Goal: Information Seeking & Learning: Learn about a topic

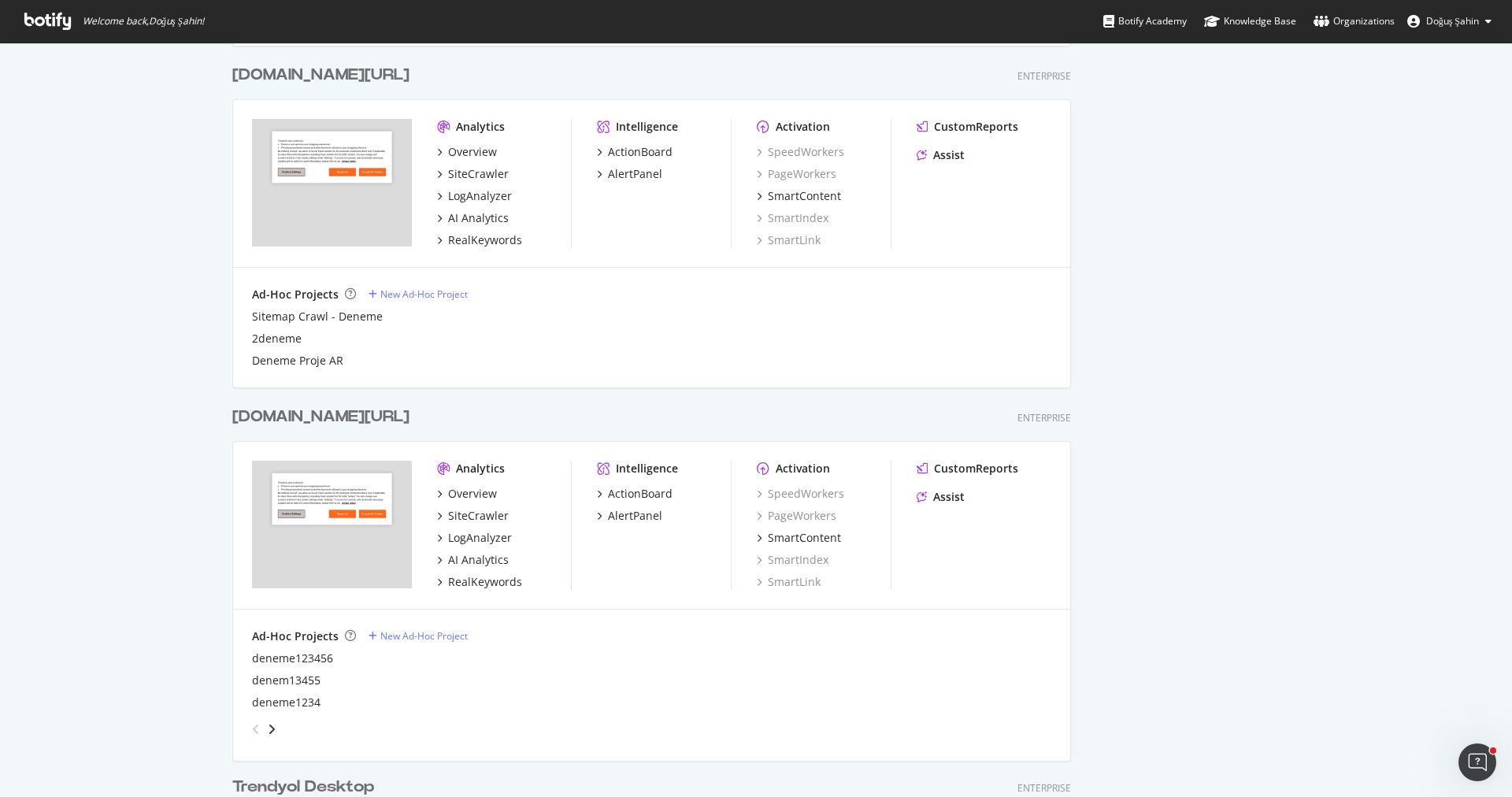
scroll to position [594, 0]
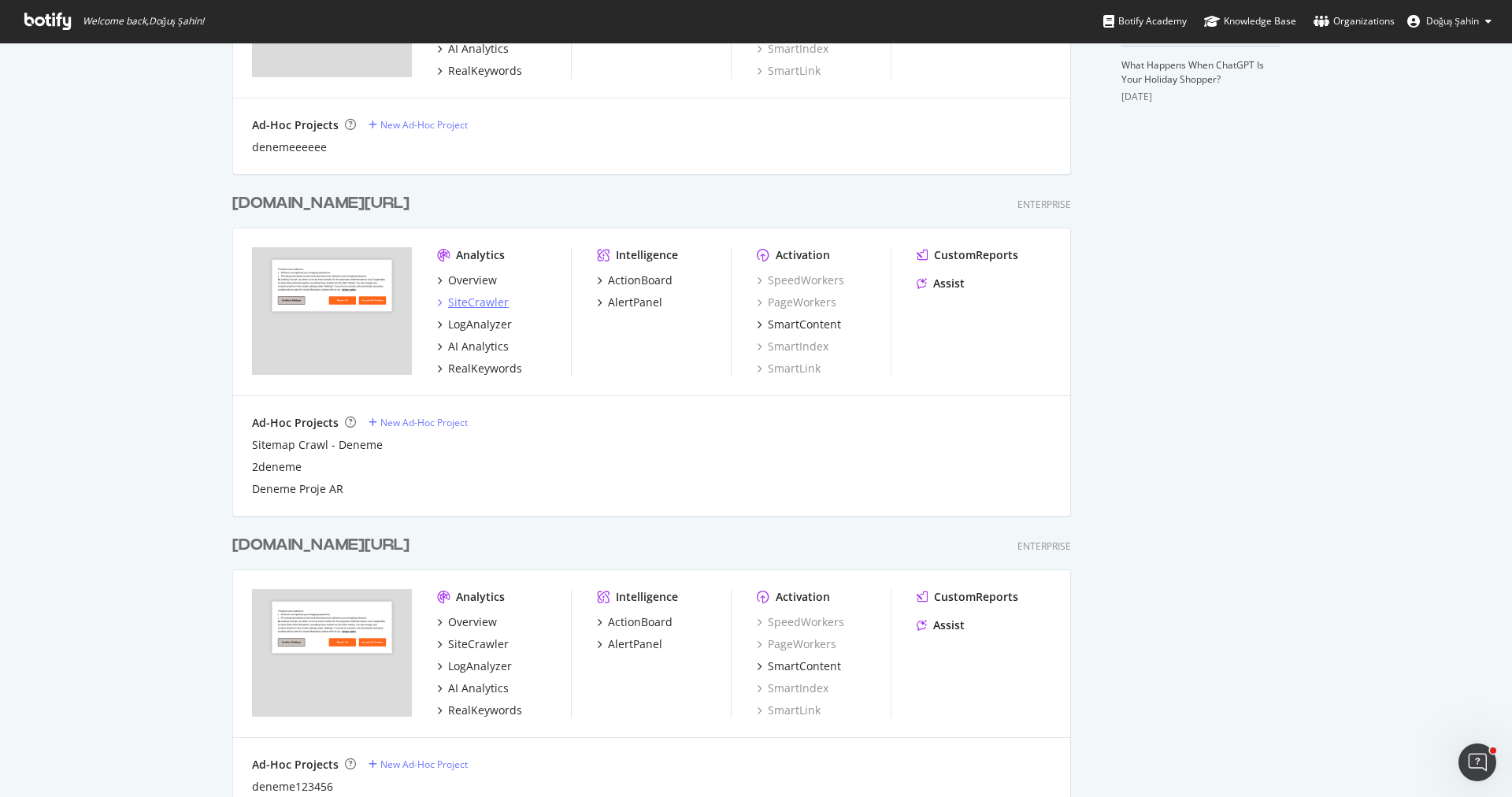
click at [481, 294] on div "SiteCrawler" at bounding box center [478, 302] width 61 height 16
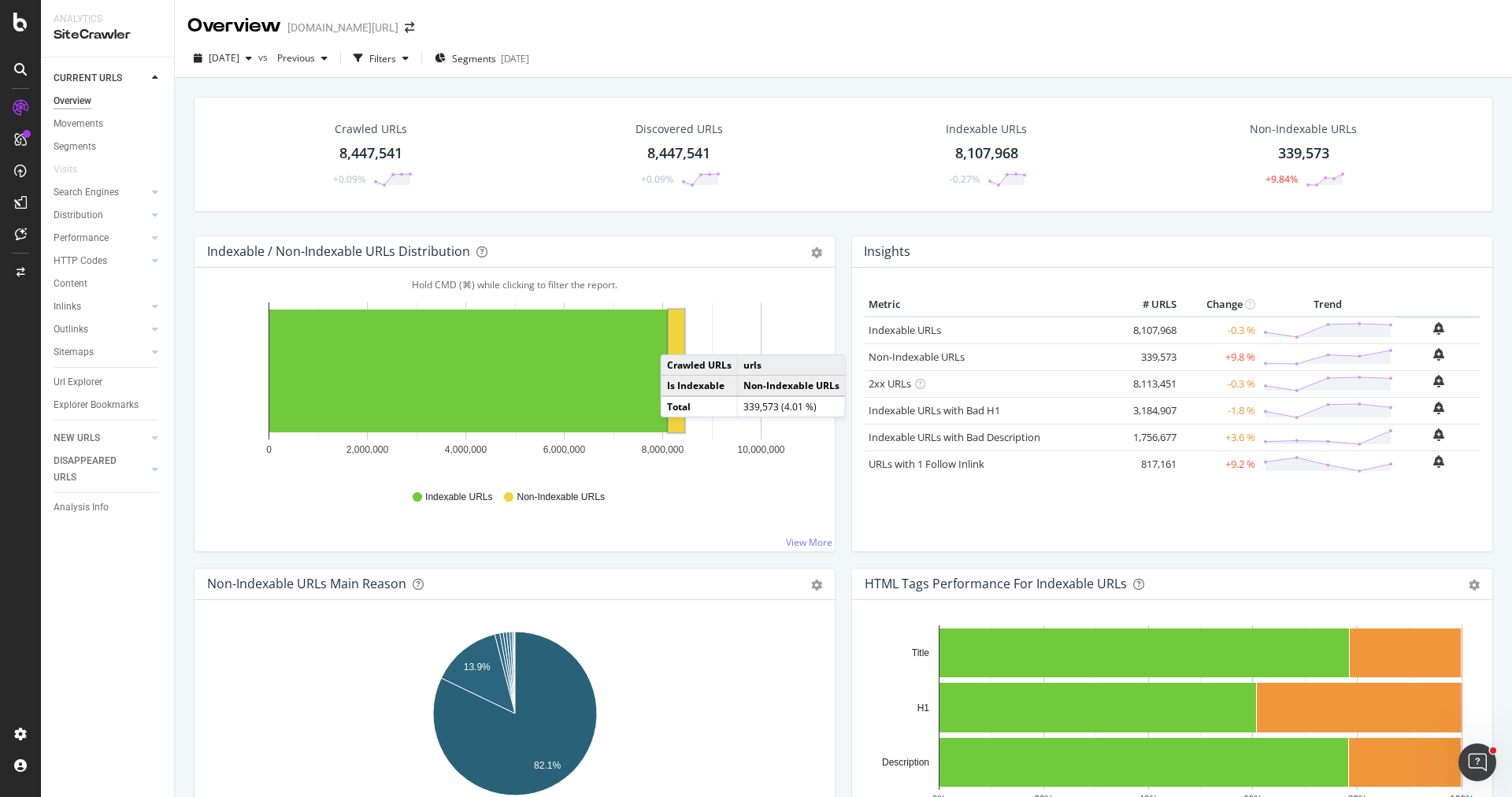
click at [676, 337] on rect "A chart." at bounding box center [676, 371] width 16 height 123
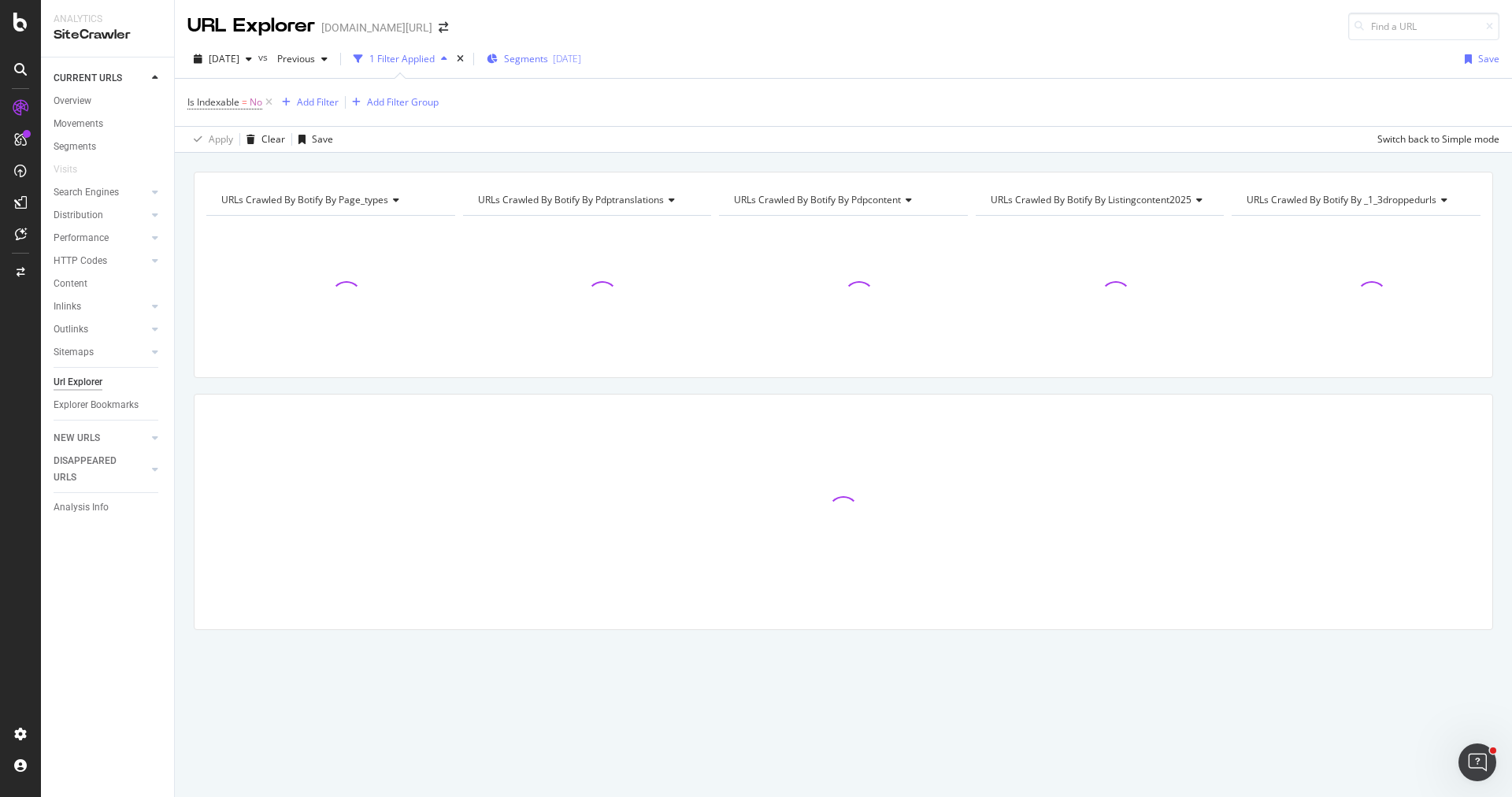
click at [536, 67] on div "Segments [DATE]" at bounding box center [534, 59] width 95 height 24
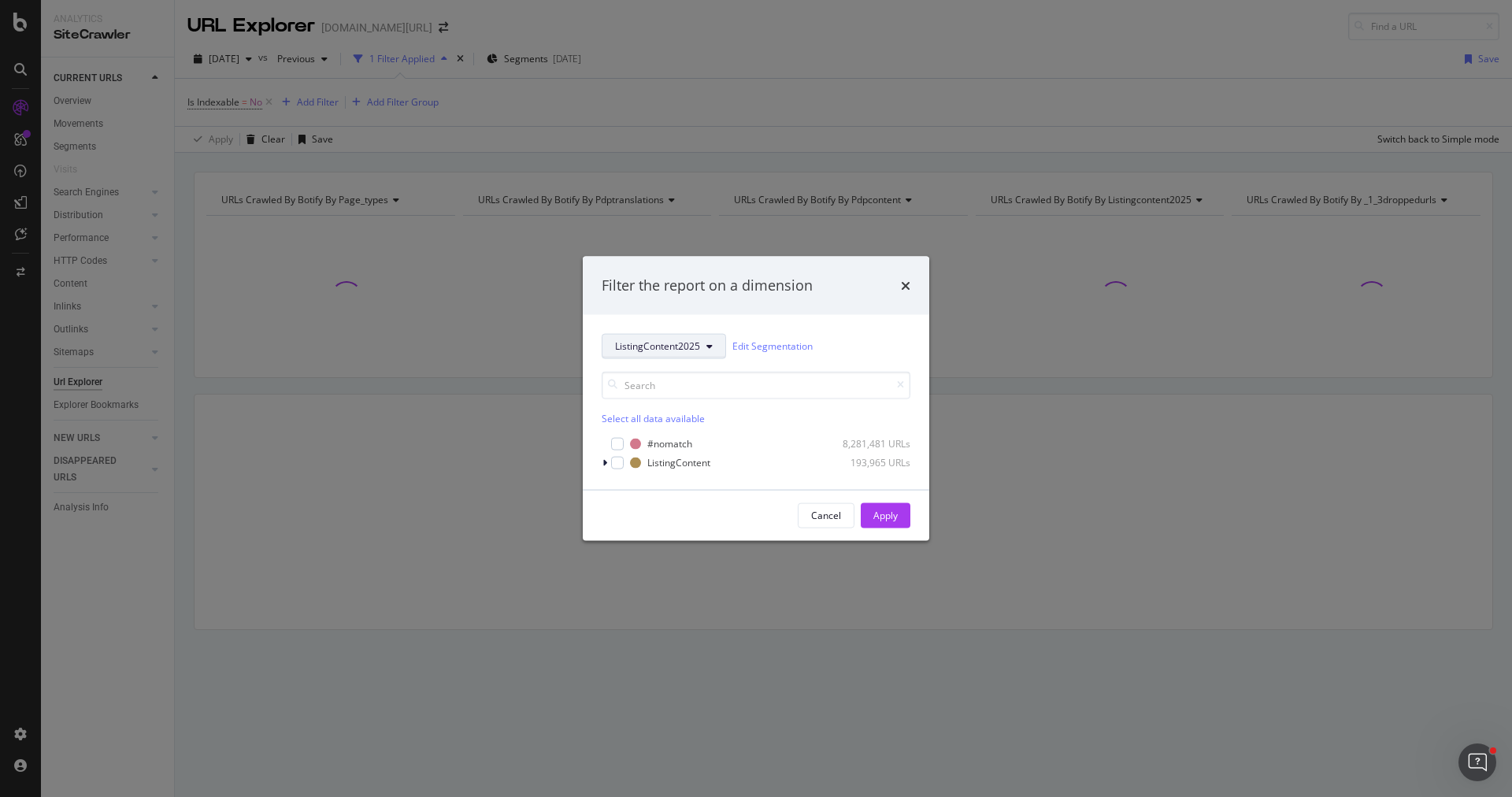
click at [674, 338] on button "ListingContent2025" at bounding box center [663, 346] width 124 height 25
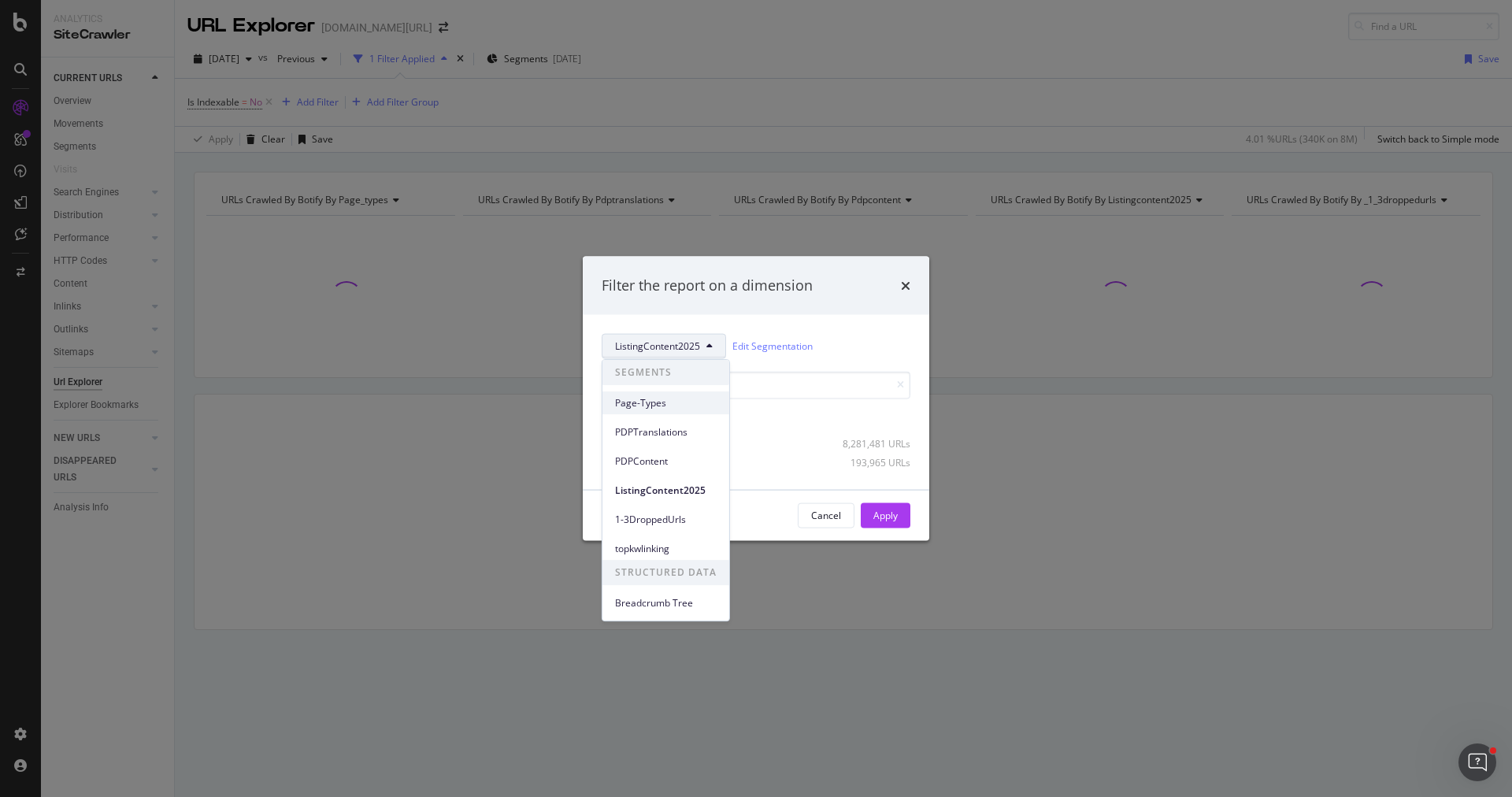
click at [662, 401] on span "Page-Types" at bounding box center [666, 403] width 102 height 14
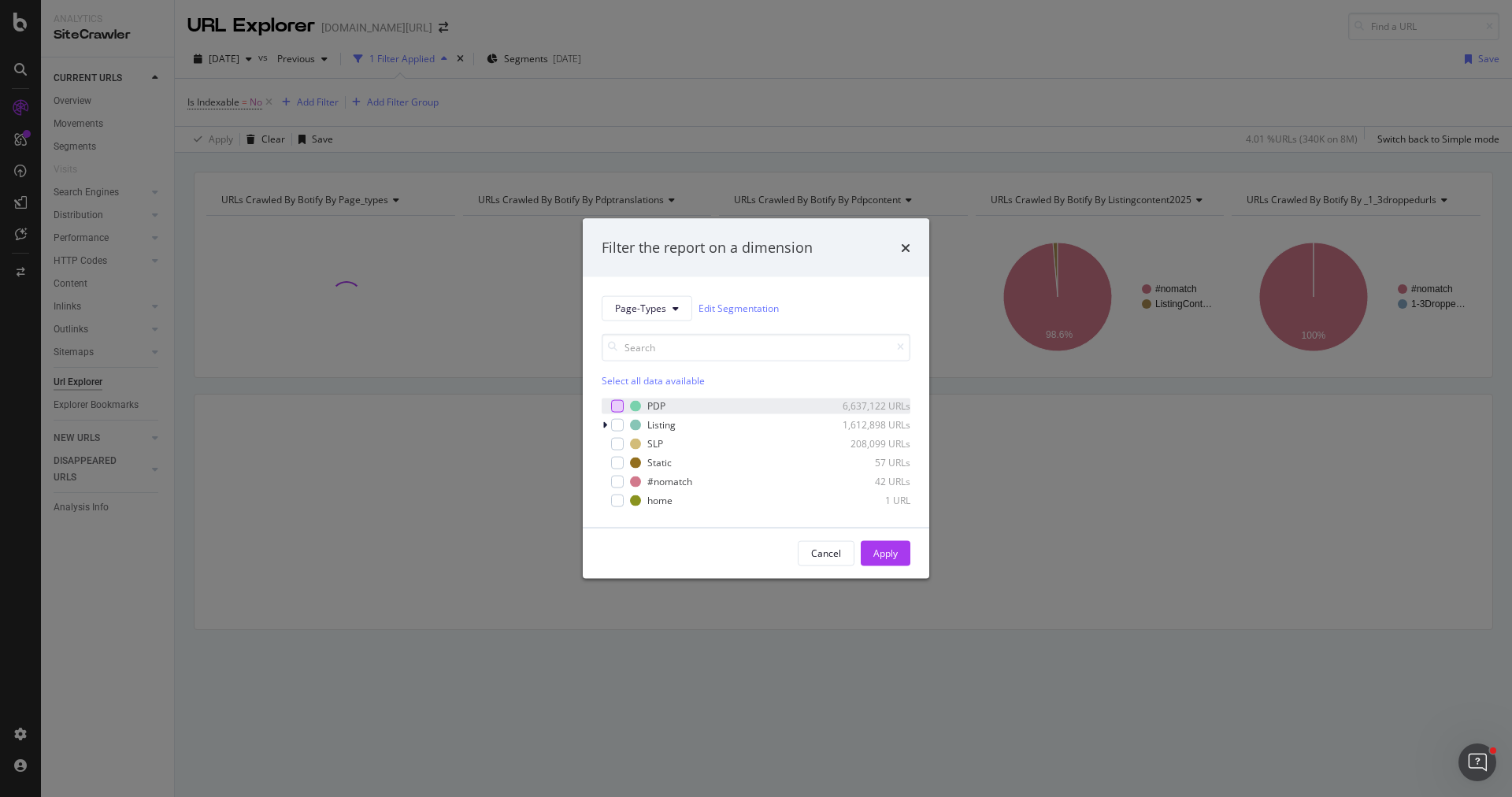
click at [619, 406] on div "modal" at bounding box center [617, 405] width 13 height 13
click at [901, 556] on button "Apply" at bounding box center [885, 552] width 50 height 25
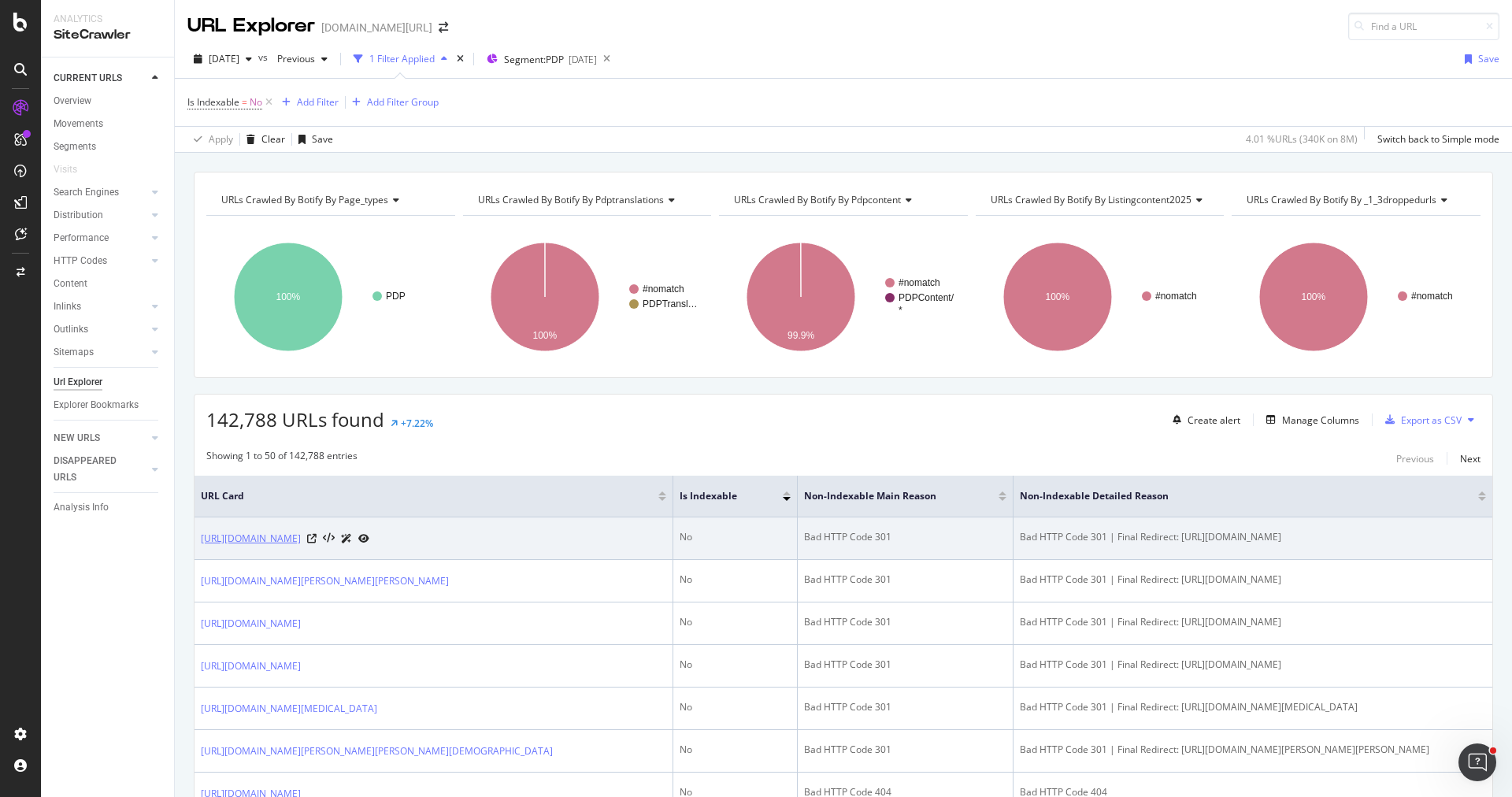
drag, startPoint x: 195, startPoint y: 533, endPoint x: 232, endPoint y: 547, distance: 39.6
click at [232, 547] on td "[URL][DOMAIN_NAME]" at bounding box center [434, 538] width 479 height 42
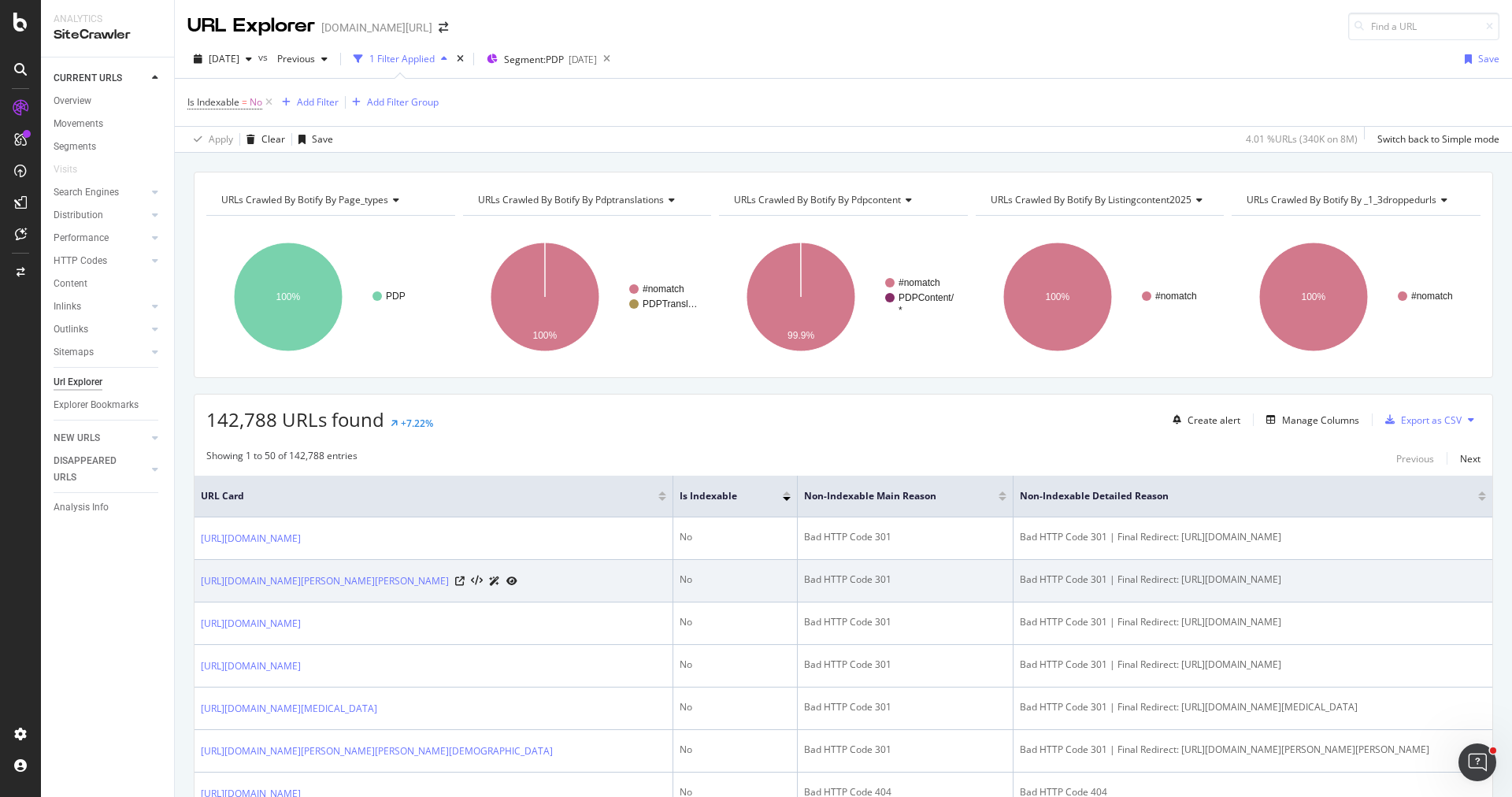
copy link "[URL][DOMAIN_NAME]"
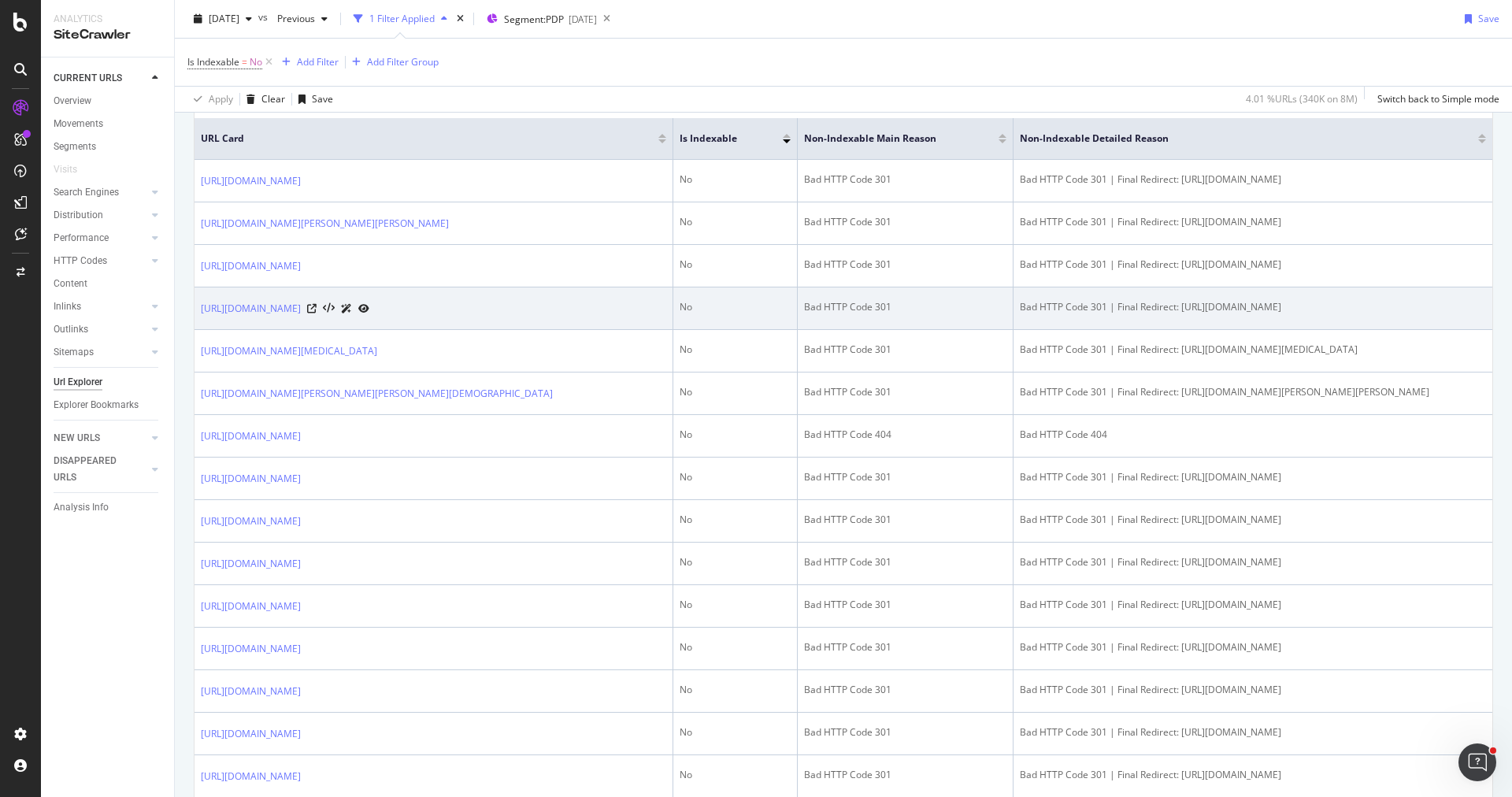
scroll to position [388, 0]
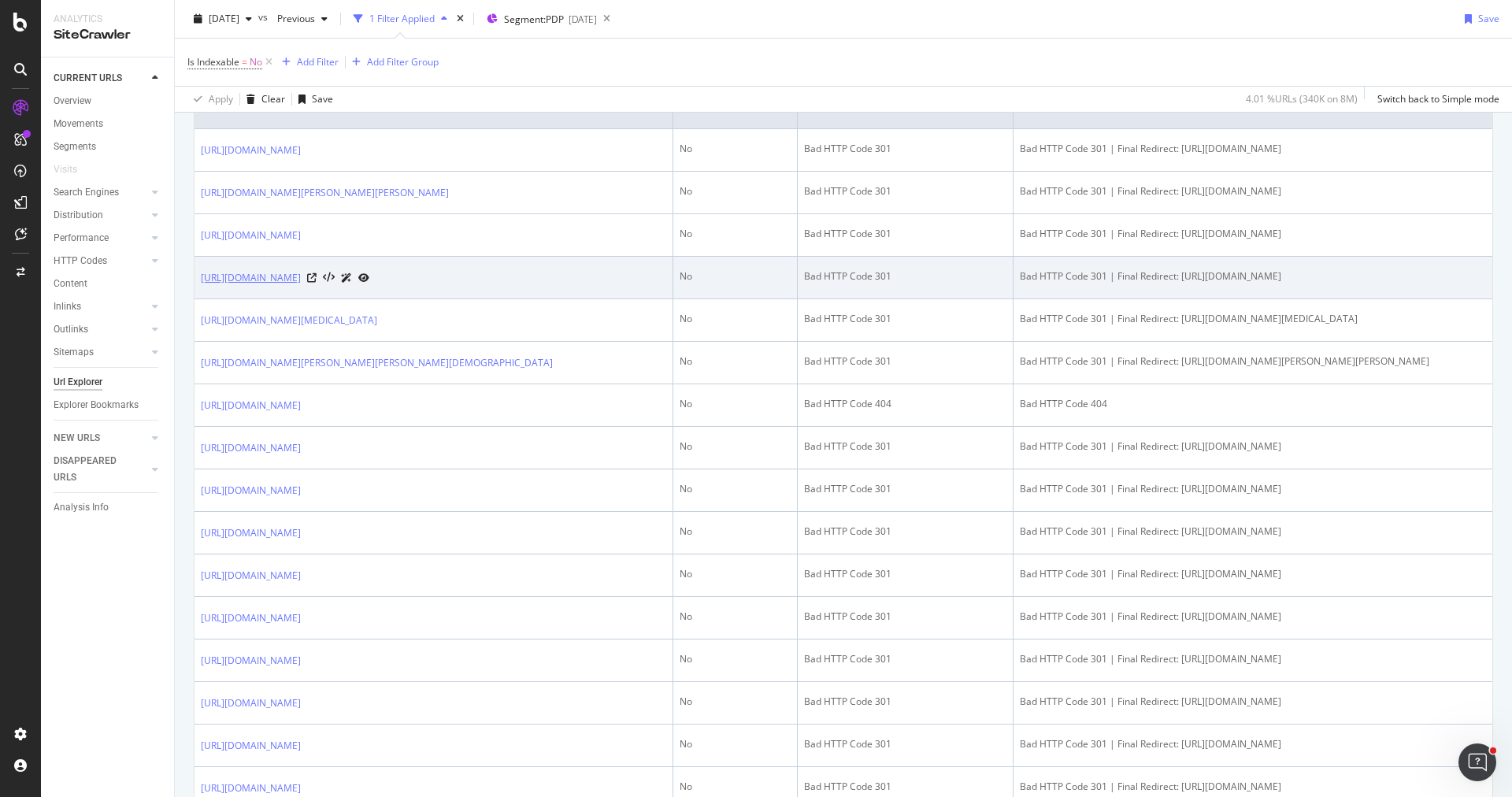
drag, startPoint x: 196, startPoint y: 316, endPoint x: 536, endPoint y: 314, distance: 340.0
click at [536, 300] on td "[URL][DOMAIN_NAME]" at bounding box center [434, 278] width 479 height 42
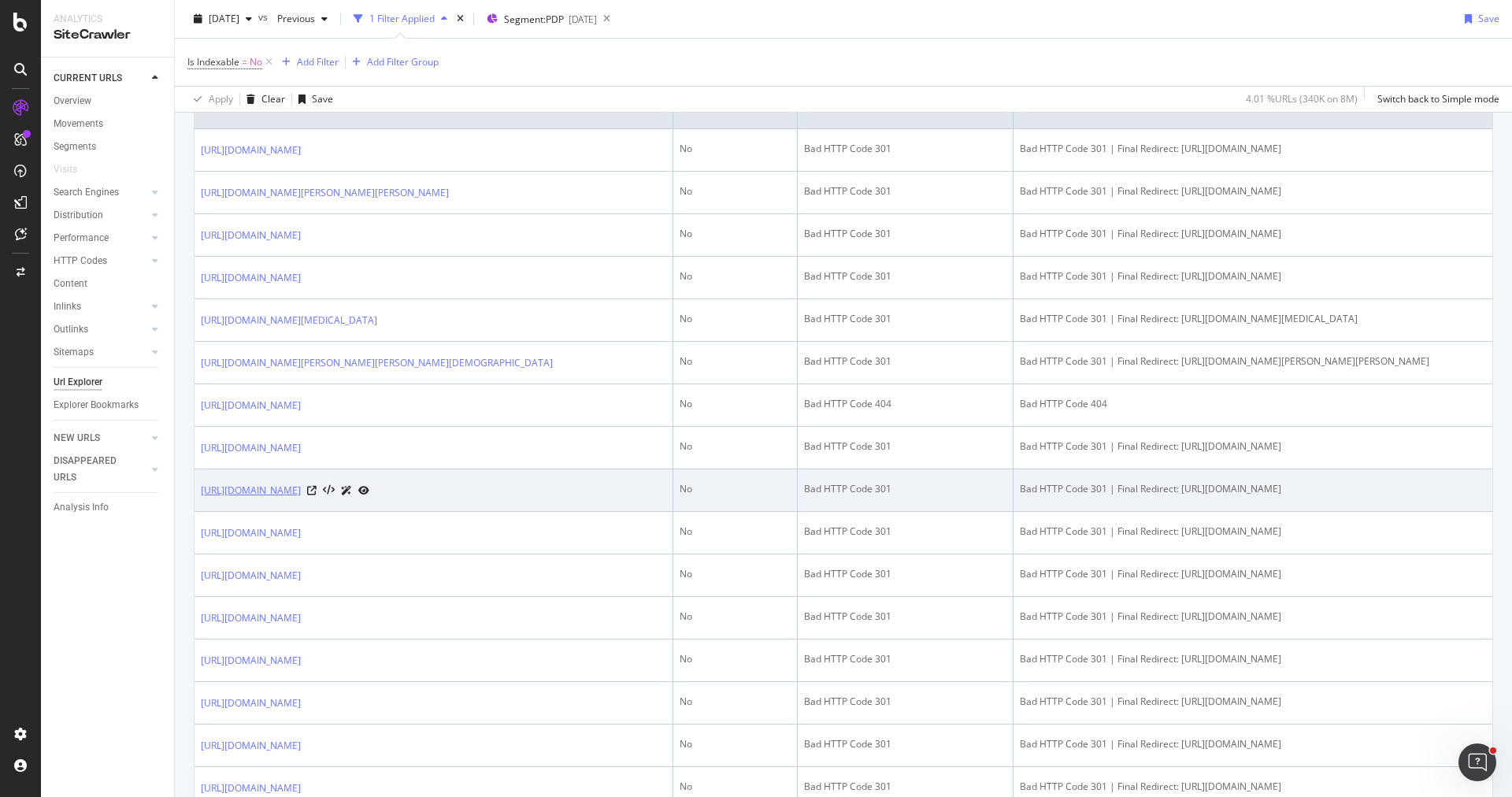
copy link "[URL][DOMAIN_NAME]"
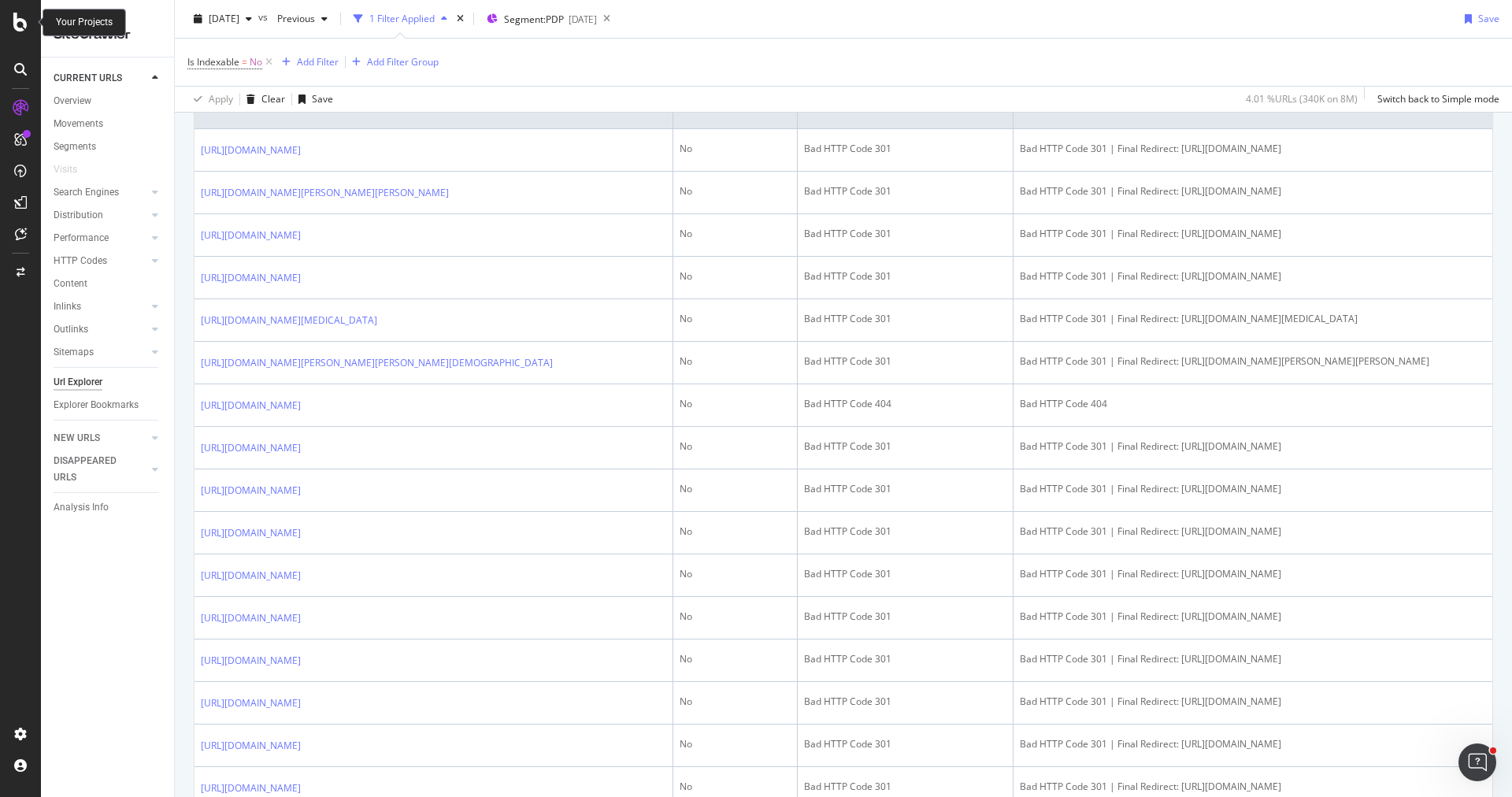
click at [19, 19] on icon at bounding box center [20, 22] width 14 height 19
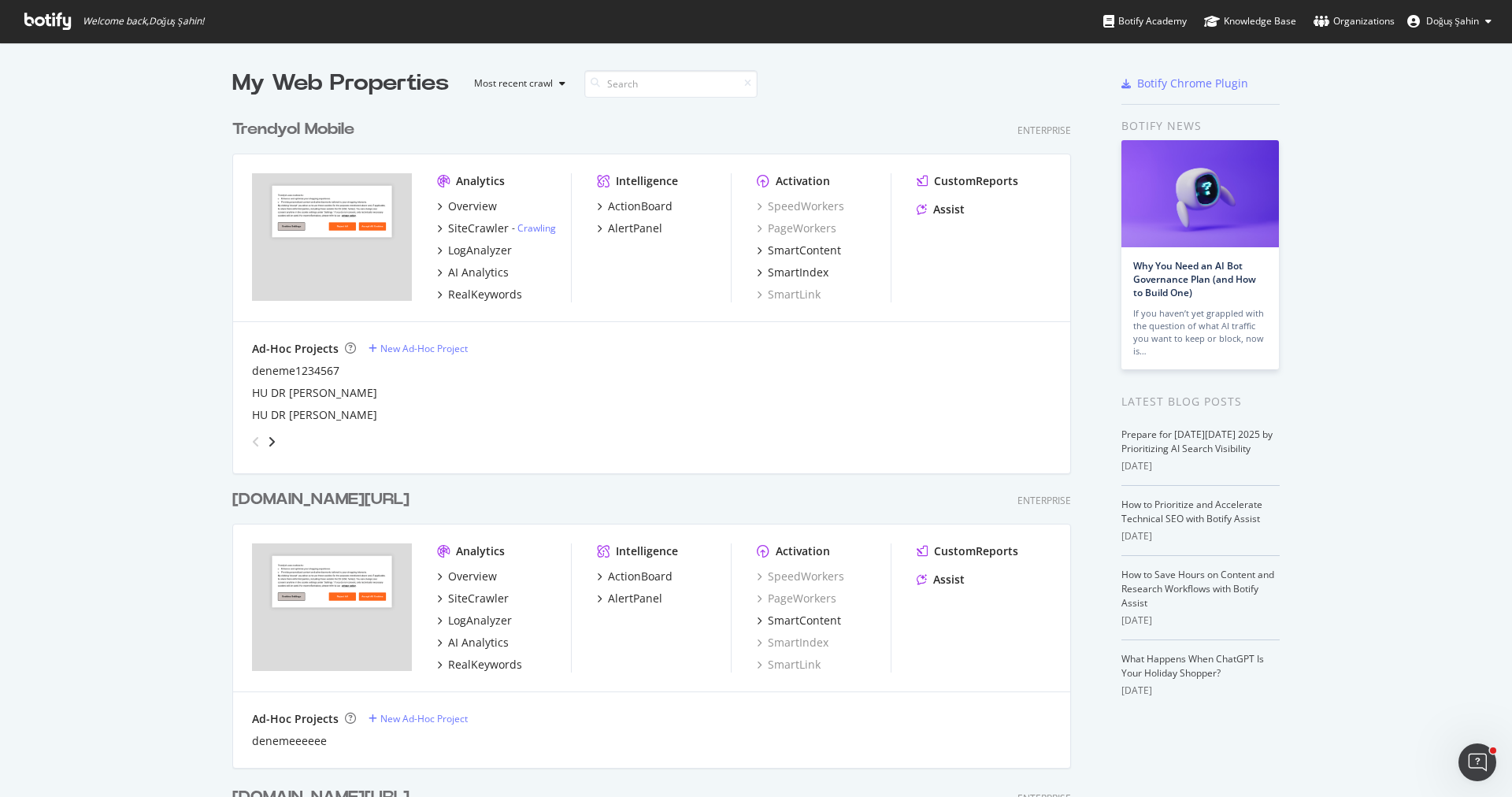
scroll to position [241, 0]
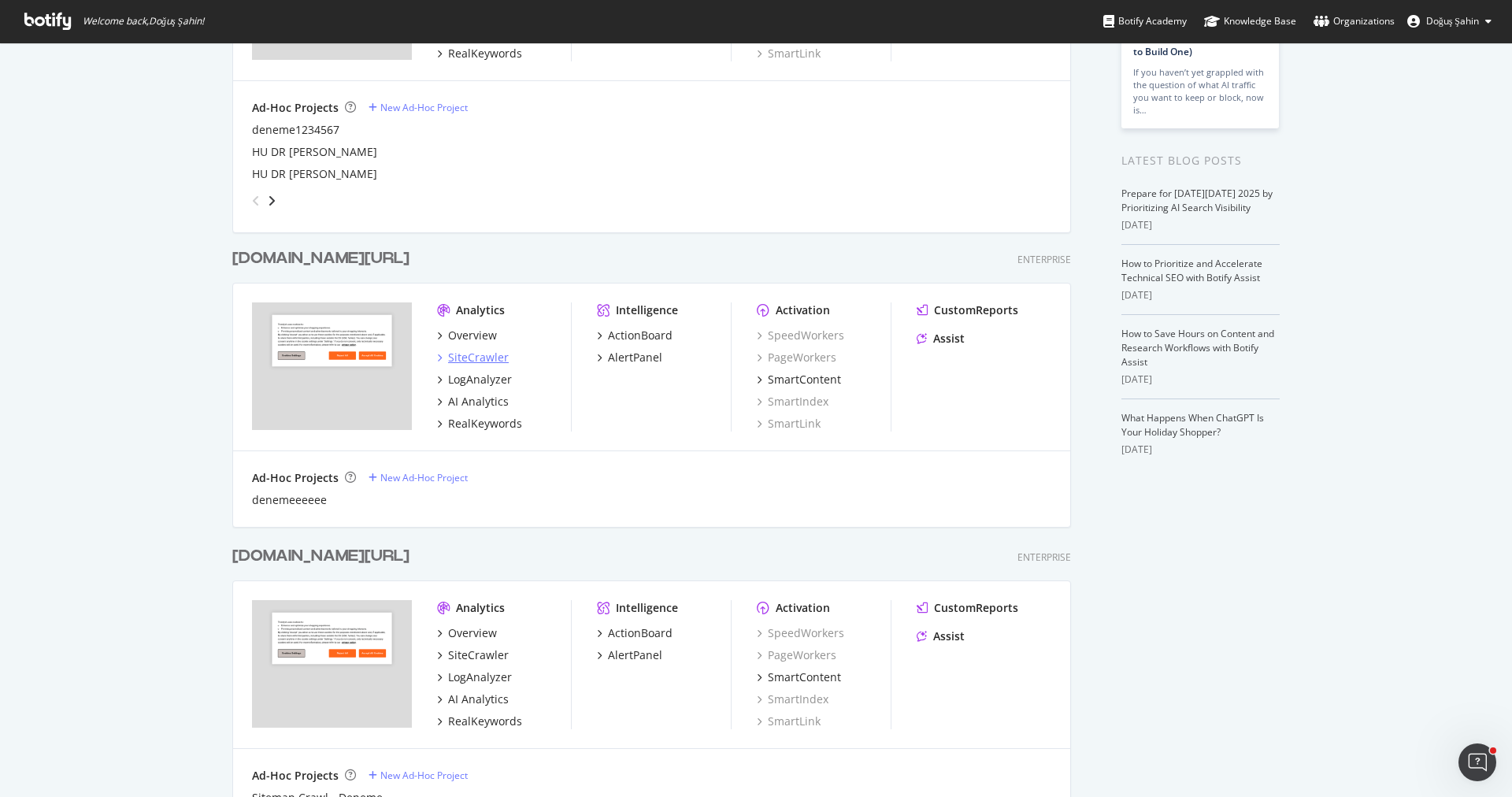
click at [493, 352] on div "SiteCrawler" at bounding box center [478, 357] width 61 height 16
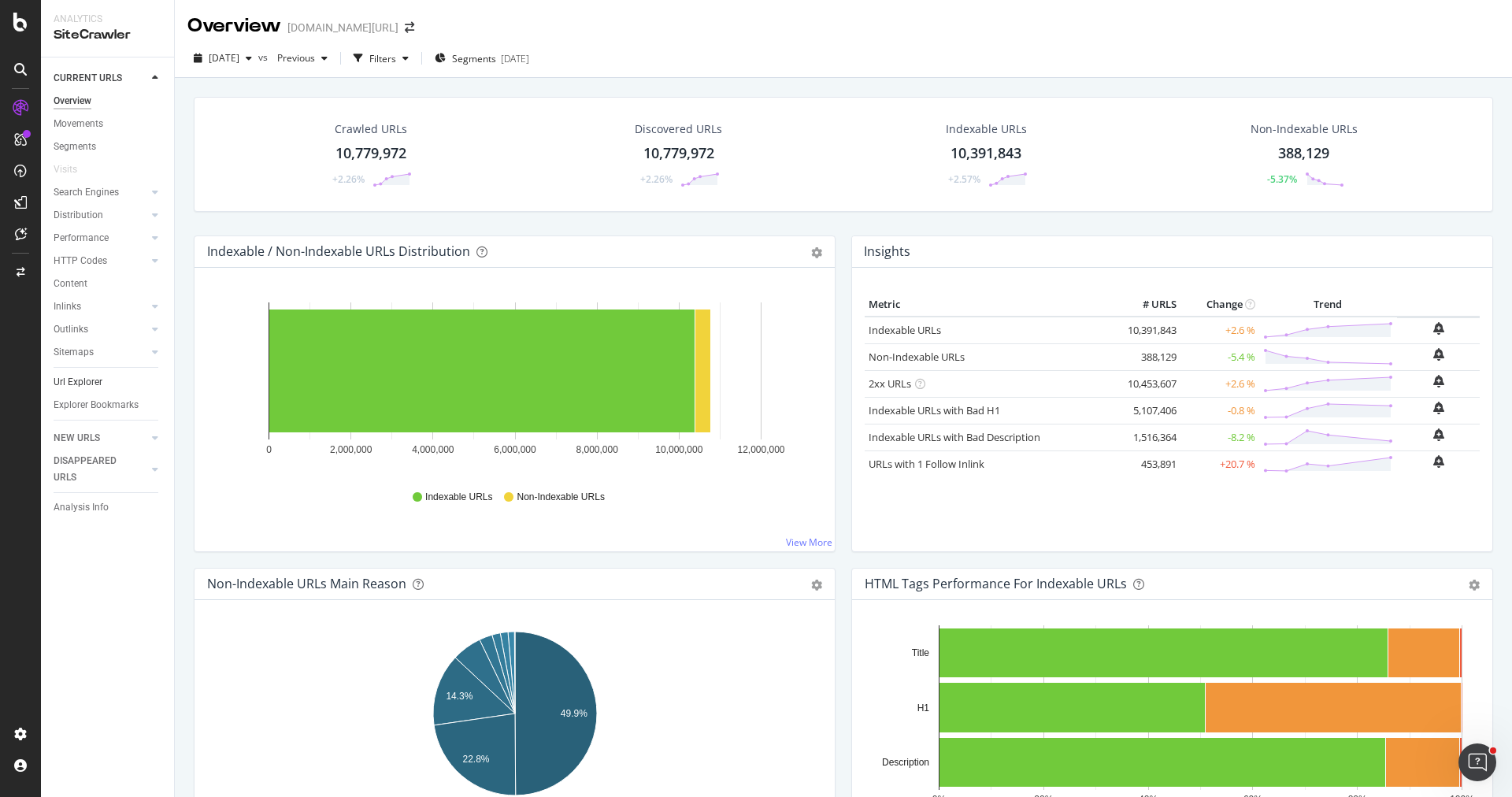
click at [107, 385] on link "Url Explorer" at bounding box center [107, 382] width 109 height 17
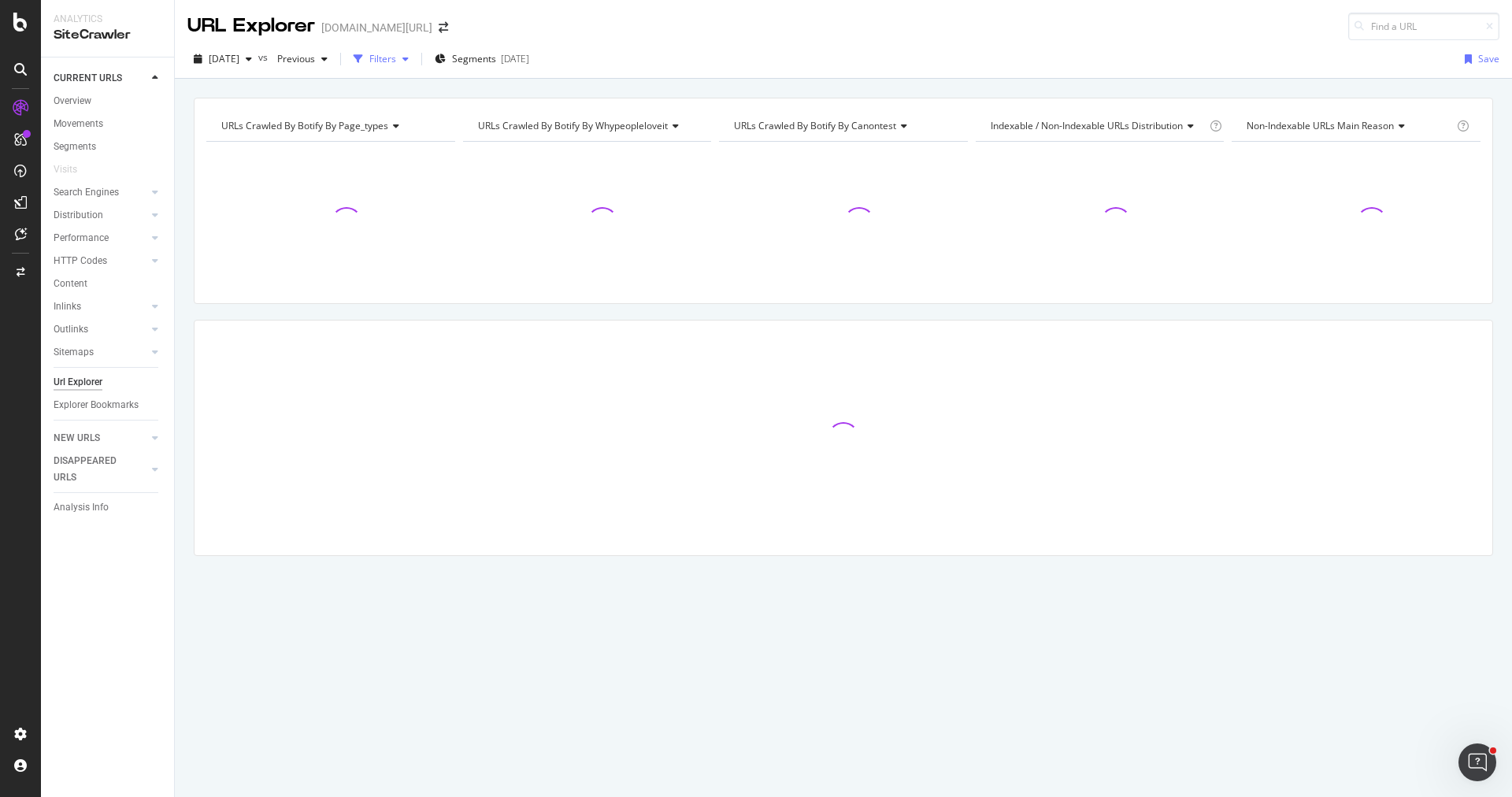
click at [396, 57] on div "Filters" at bounding box center [382, 58] width 27 height 14
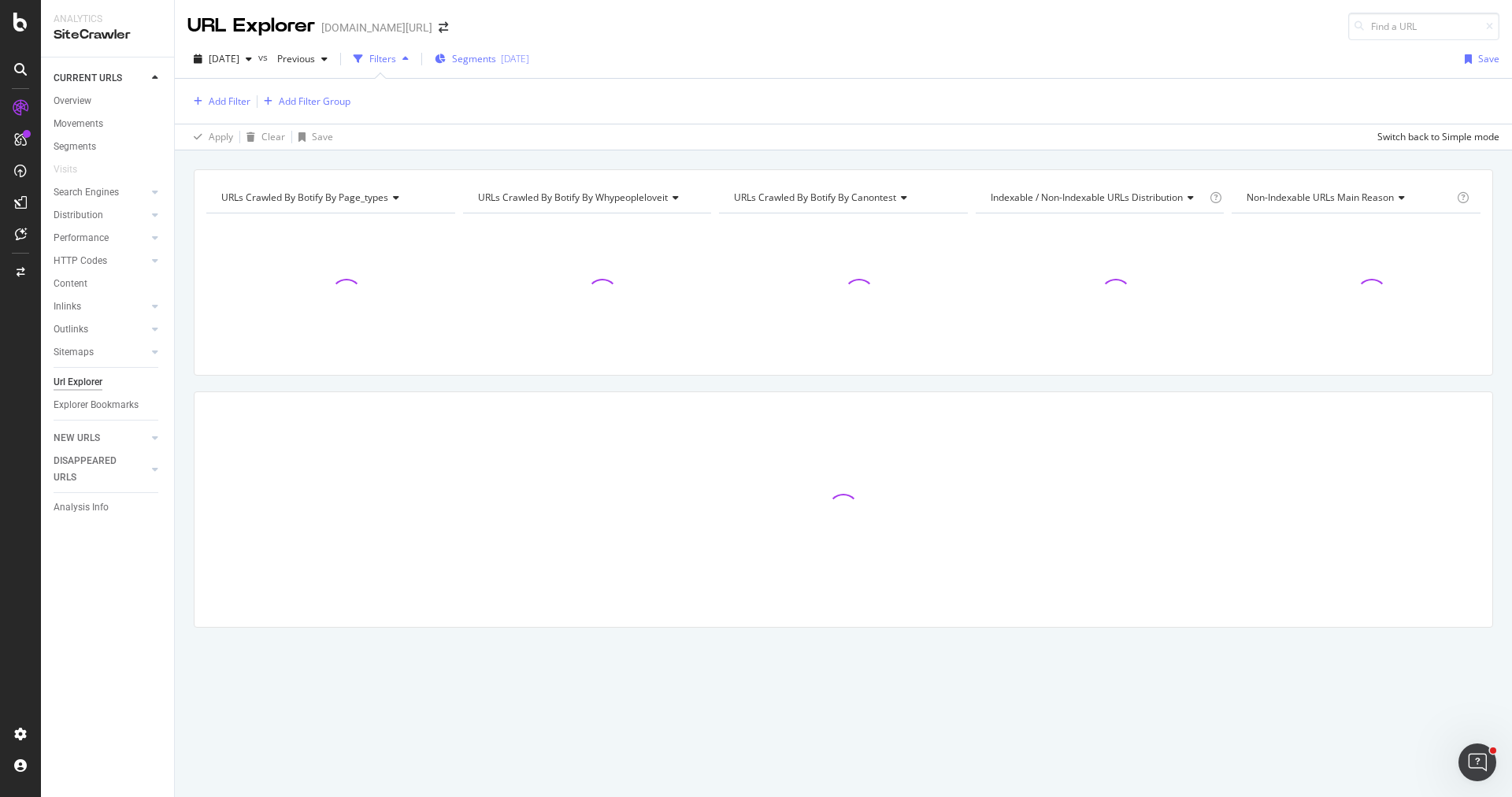
click at [483, 59] on span "Segments" at bounding box center [474, 58] width 44 height 14
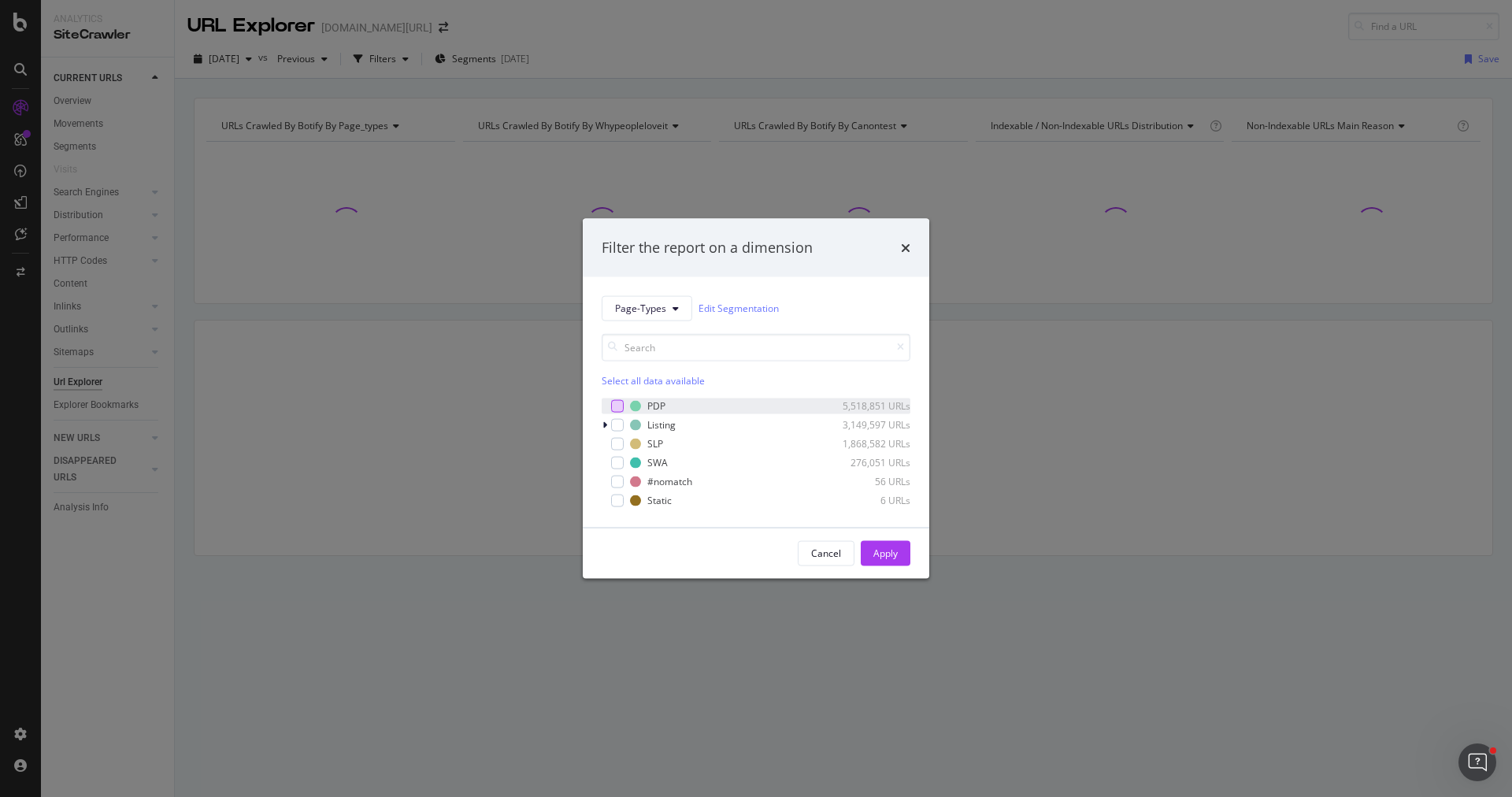
click at [619, 400] on div "modal" at bounding box center [617, 405] width 13 height 13
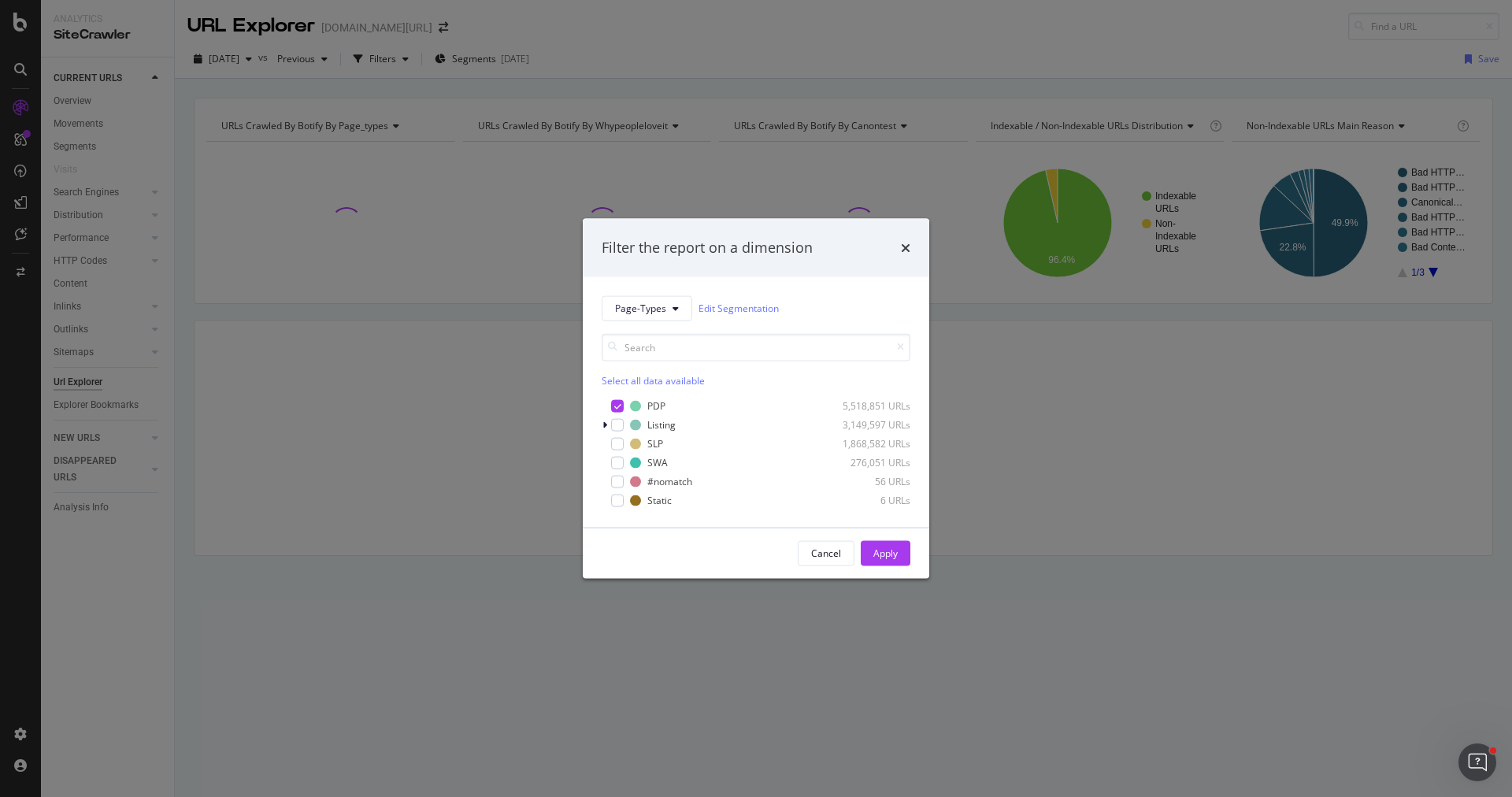
click at [894, 548] on div "Apply" at bounding box center [885, 553] width 25 height 14
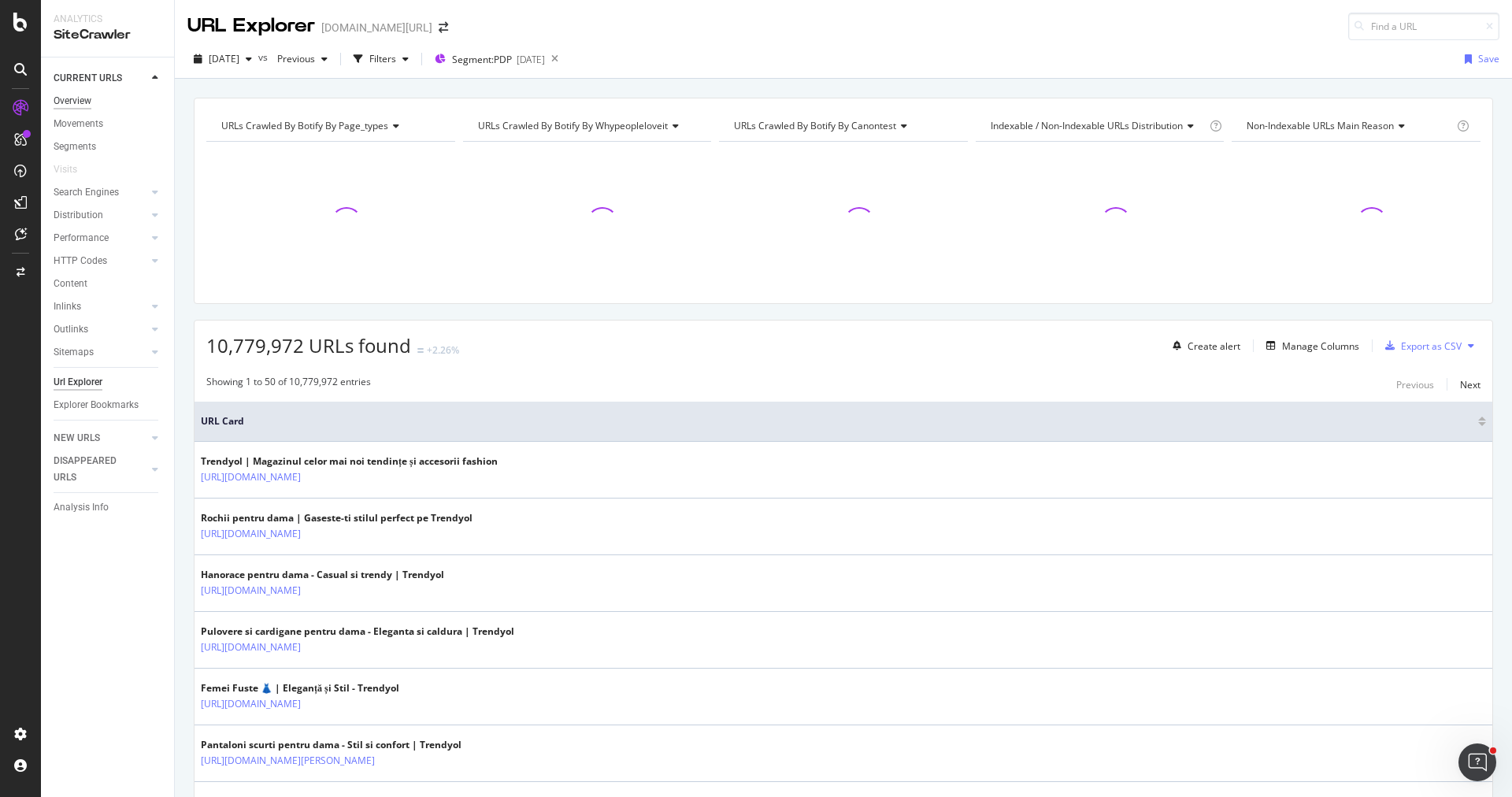
click at [91, 96] on div "Overview" at bounding box center [72, 102] width 38 height 17
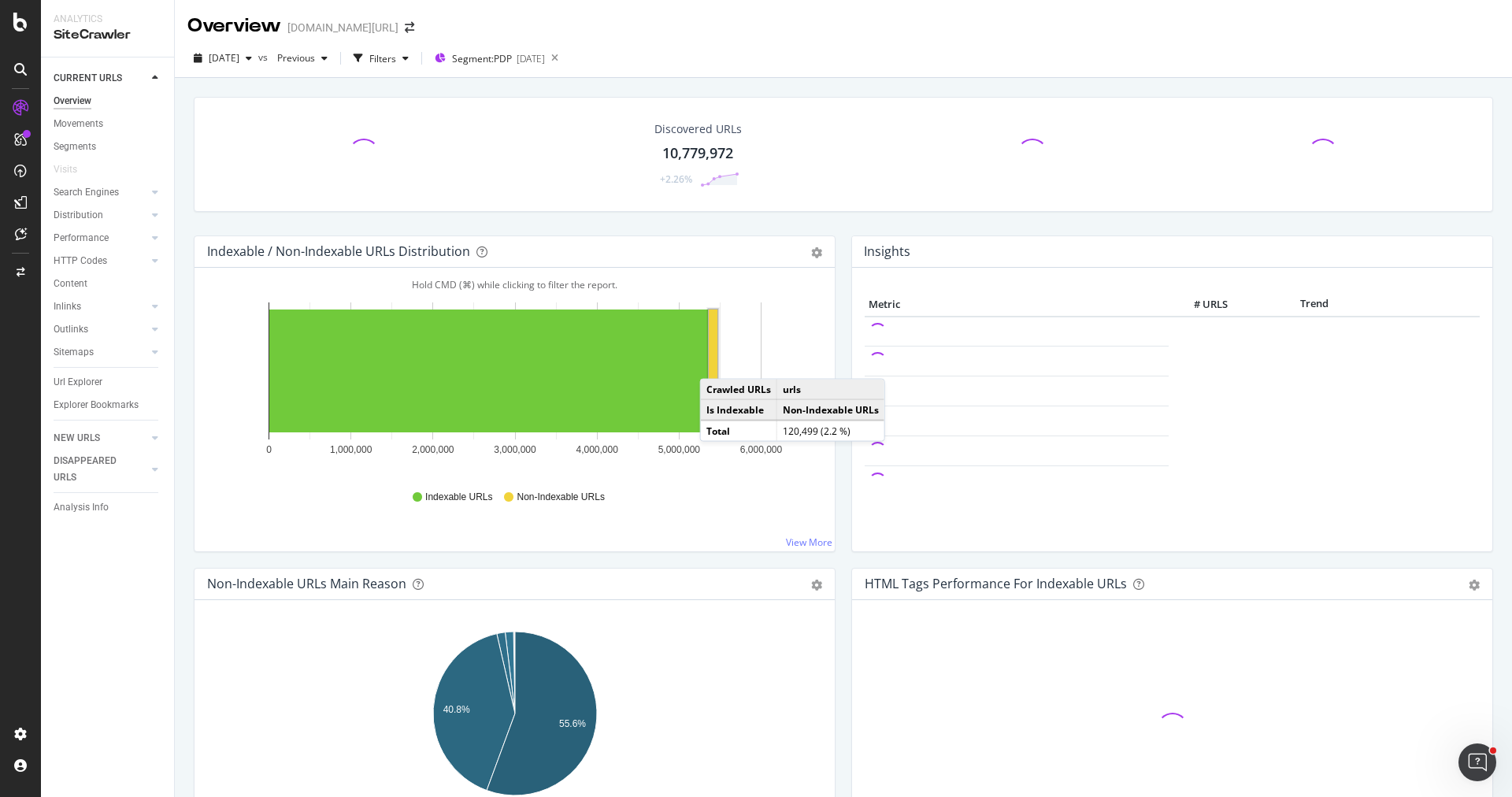
click at [715, 361] on rect "A chart." at bounding box center [712, 371] width 8 height 123
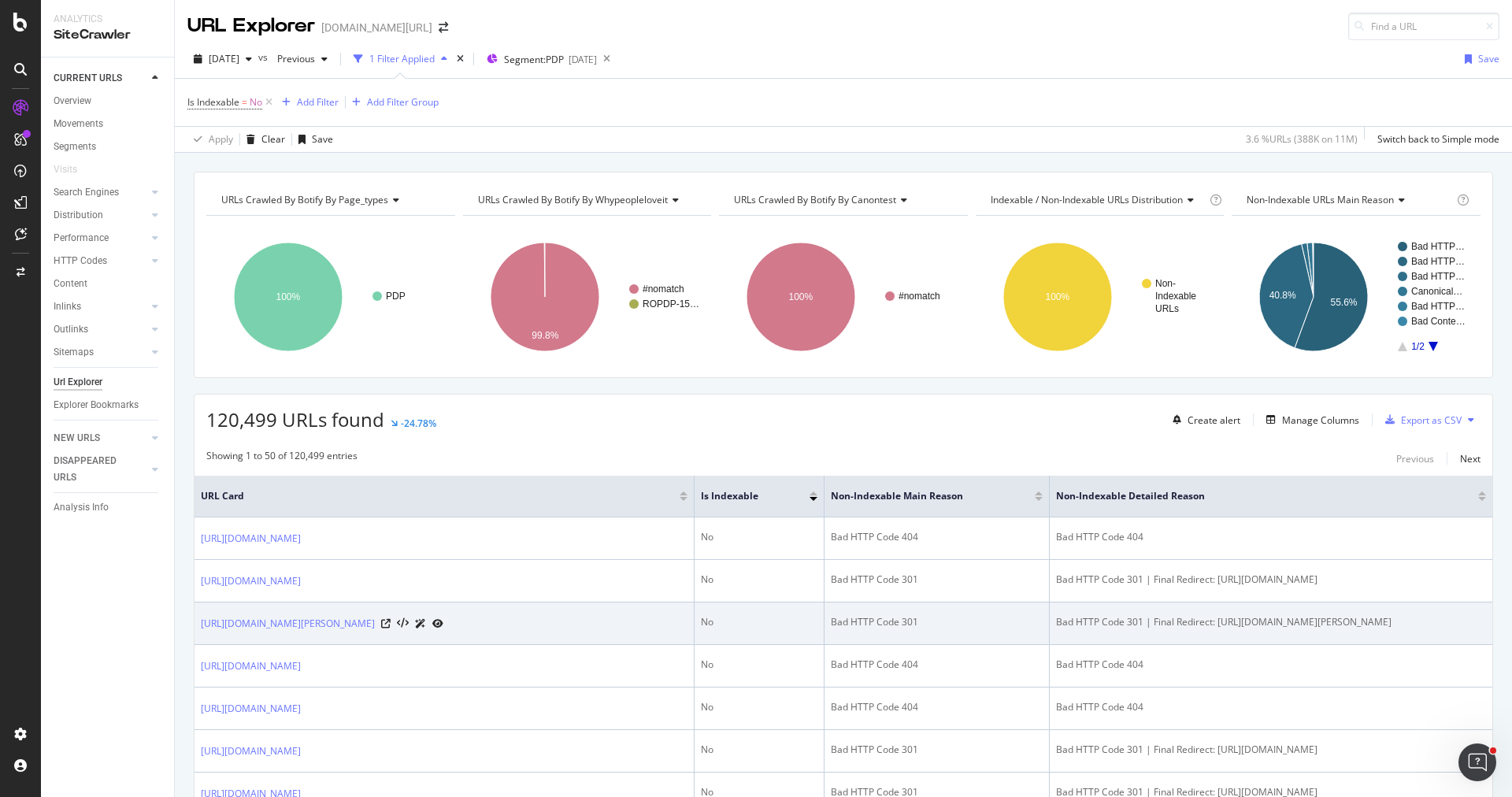
scroll to position [452, 0]
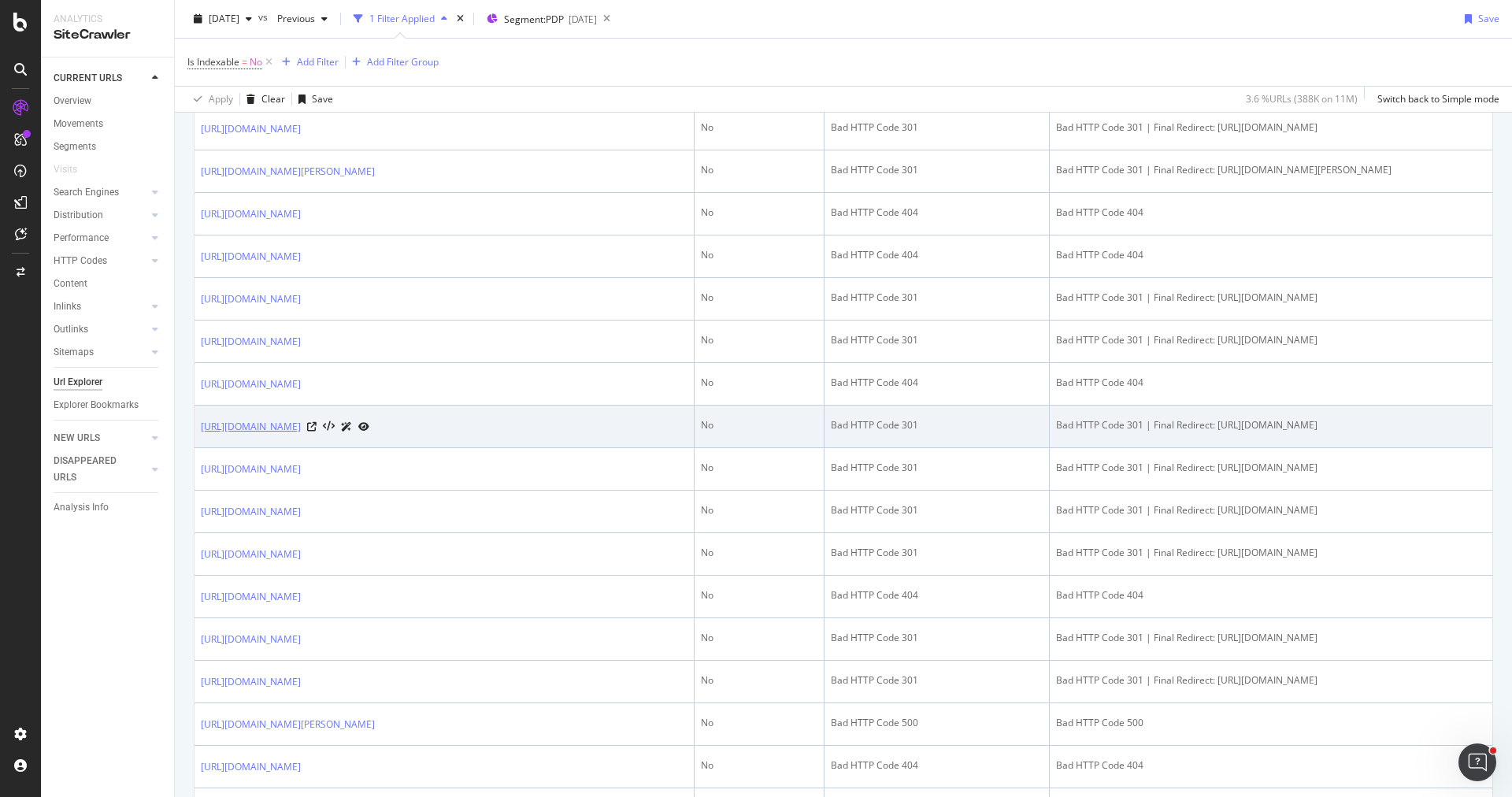
drag, startPoint x: 195, startPoint y: 534, endPoint x: 321, endPoint y: 549, distance: 126.9
click at [321, 448] on td "[URL][DOMAIN_NAME]" at bounding box center [444, 426] width 500 height 42
copy link "[URL][DOMAIN_NAME]"
